Goal: Task Accomplishment & Management: Use online tool/utility

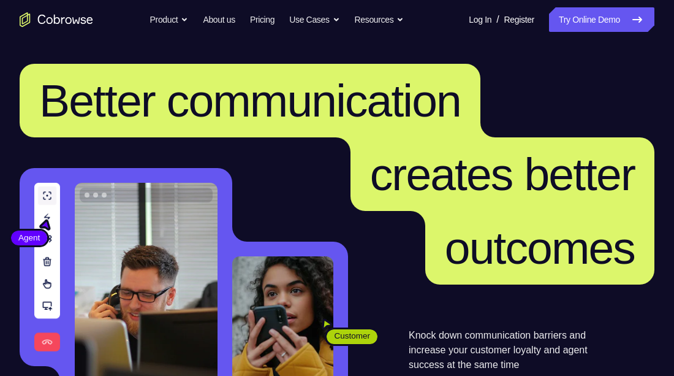
click at [597, 6] on nav "Go back Powerful, Flexible and Trustworthy. Avoid all extra friction for both A…" at bounding box center [337, 19] width 674 height 39
click at [561, 26] on link "Try Online Demo" at bounding box center [601, 19] width 105 height 25
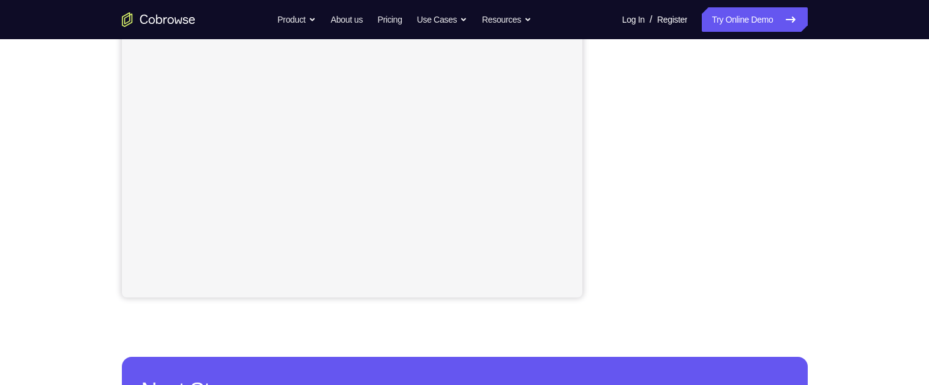
scroll to position [271, 0]
